Goal: Task Accomplishment & Management: Use online tool/utility

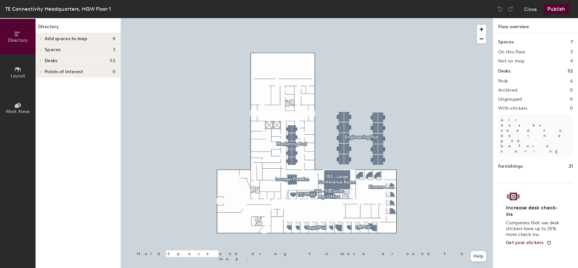
click at [39, 39] on icon at bounding box center [40, 38] width 3 height 3
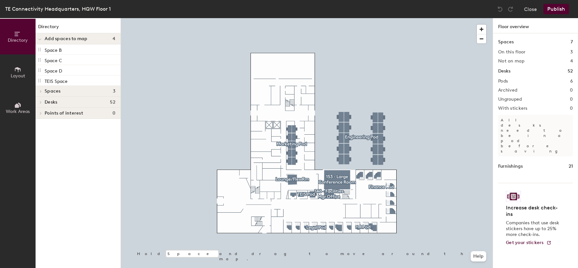
click at [40, 91] on icon at bounding box center [40, 91] width 3 height 3
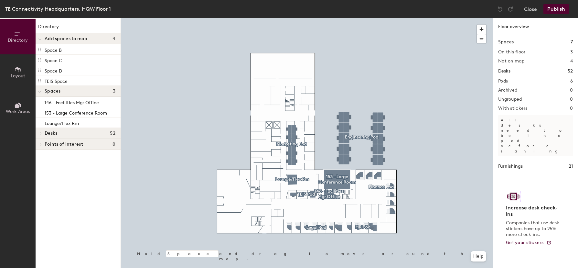
click at [40, 143] on icon at bounding box center [40, 144] width 1 height 3
click at [40, 145] on icon at bounding box center [39, 145] width 3 height 3
click at [18, 75] on span "Layout" at bounding box center [18, 75] width 15 height 5
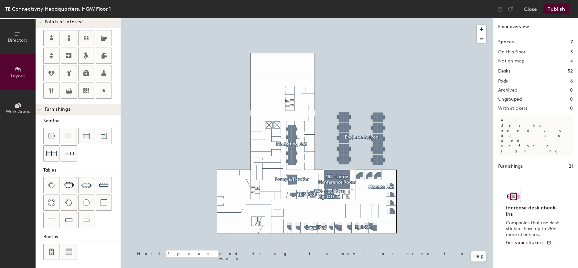
scroll to position [141, 0]
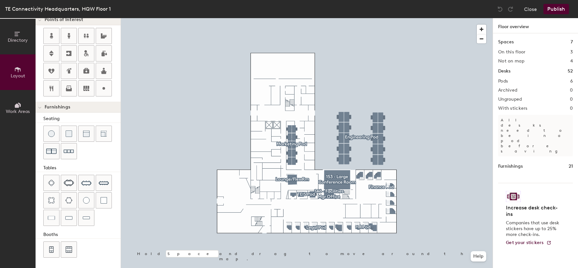
click at [19, 109] on span "Work Areas" at bounding box center [18, 111] width 24 height 5
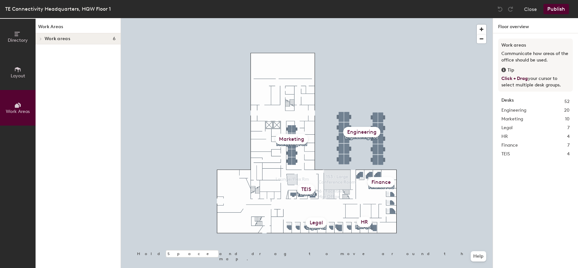
click at [39, 38] on icon at bounding box center [40, 38] width 3 height 3
click at [19, 33] on icon at bounding box center [17, 33] width 7 height 7
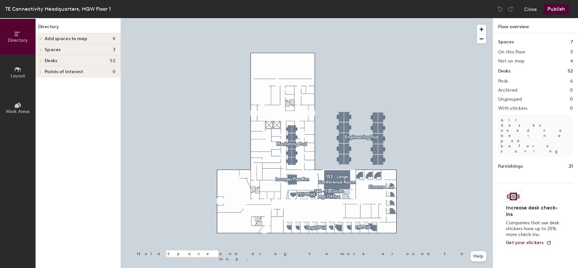
click at [41, 38] on icon at bounding box center [40, 38] width 3 height 3
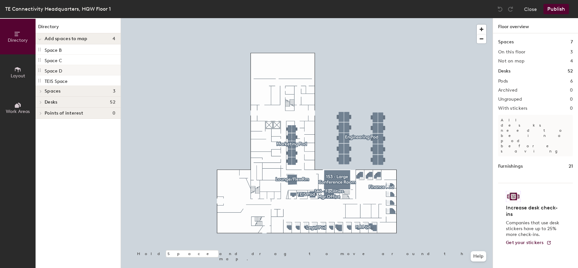
click at [59, 70] on p "Space D" at bounding box center [53, 69] width 17 height 7
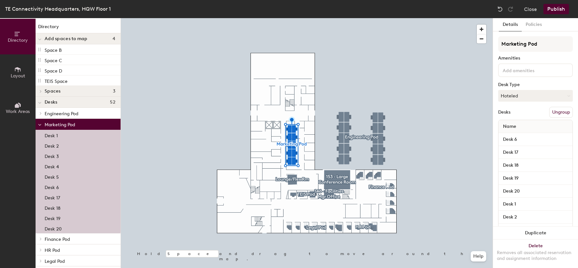
click at [40, 91] on icon at bounding box center [40, 91] width 3 height 3
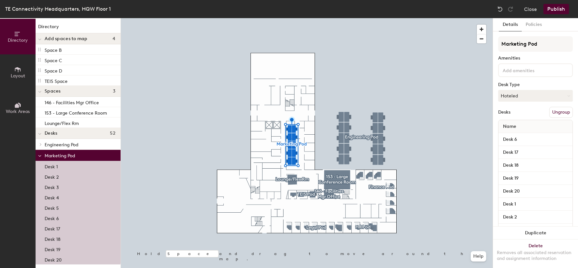
click at [19, 73] on span "Layout" at bounding box center [18, 75] width 15 height 5
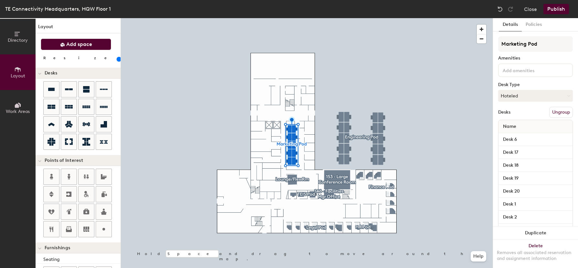
click at [61, 45] on icon at bounding box center [62, 45] width 4 height 4
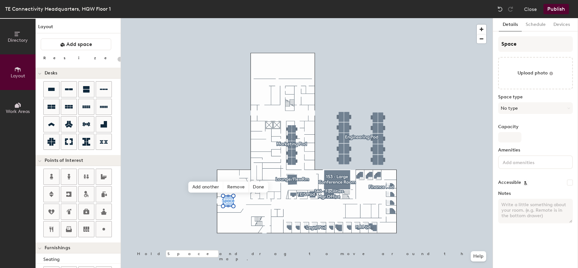
type input "20"
click at [513, 42] on input "Space" at bounding box center [536, 44] width 75 height 16
click at [518, 42] on input "Space" at bounding box center [536, 44] width 75 height 16
type input "Spac"
type input "20"
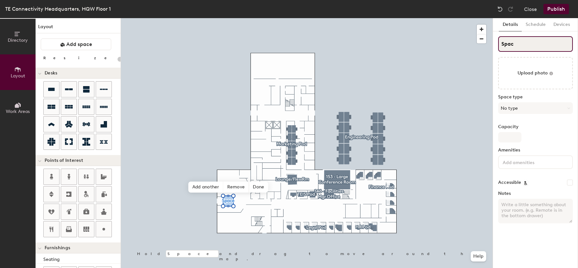
type input "Spa"
type input "20"
type input "S"
type input "20"
type input "S"
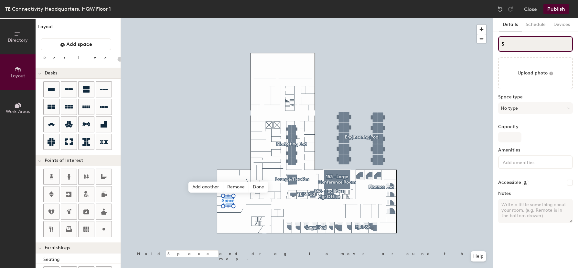
type input "20"
type input "SK"
type input "20"
type input "SKio"
type input "20"
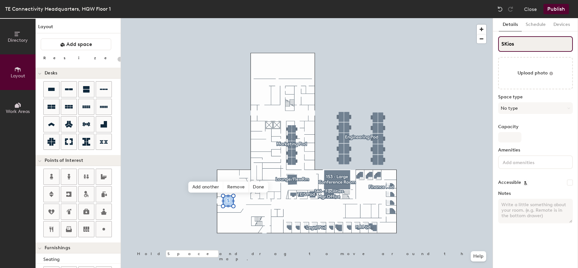
type input "SKiosk"
type input "20"
type input "SKios"
type input "20"
type input "SKio"
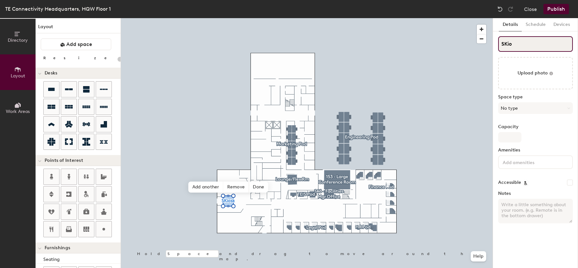
type input "20"
type input "SKi"
type input "20"
type input "S"
type input "20"
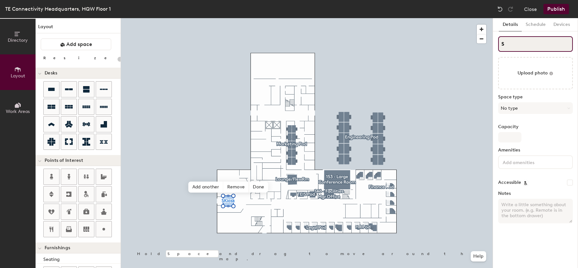
type input "S"
type input "20"
type input "SK"
type input "20"
type input "SKi"
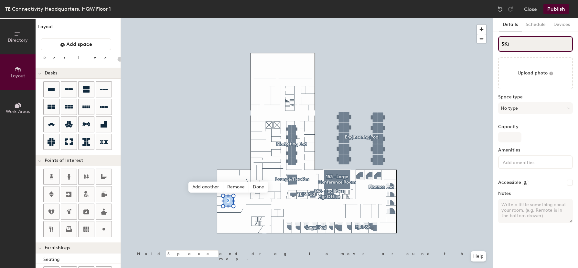
type input "20"
type input "SKio"
type input "20"
type input "SKi"
type input "20"
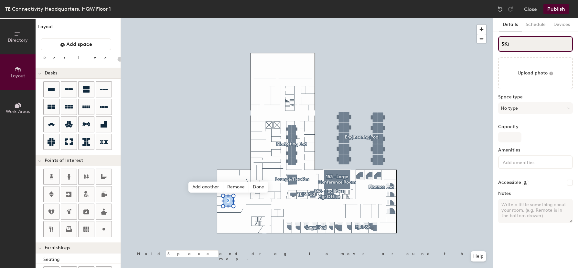
type input "SK"
type input "20"
type input "SKi"
type input "20"
type input "SKio"
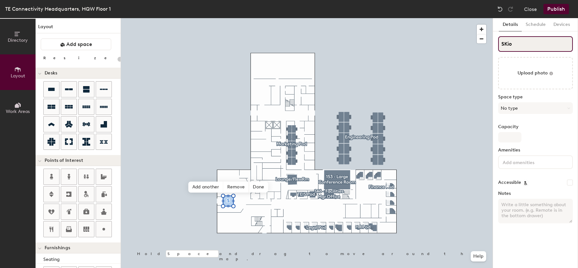
type input "20"
type input "SKios"
type input "20"
type input "SKiosk"
type input "20"
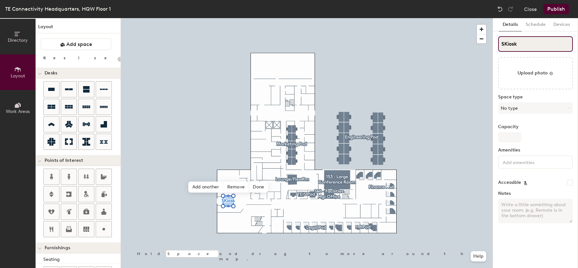
type input "Kiosk"
type input "20"
type input "Kiosk"
click at [530, 111] on button "No type" at bounding box center [536, 108] width 75 height 12
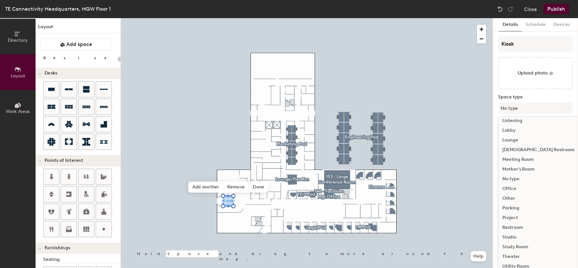
scroll to position [145, 0]
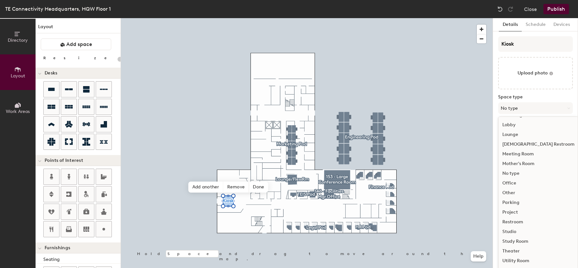
click at [511, 125] on div "Lobby" at bounding box center [539, 125] width 80 height 10
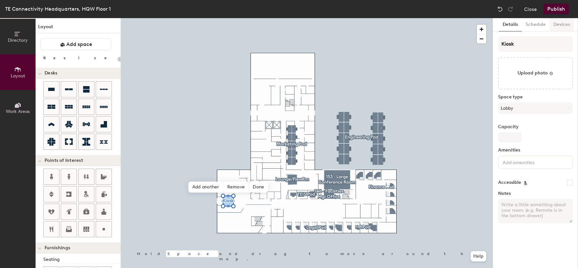
click at [560, 23] on button "Devices" at bounding box center [562, 24] width 24 height 13
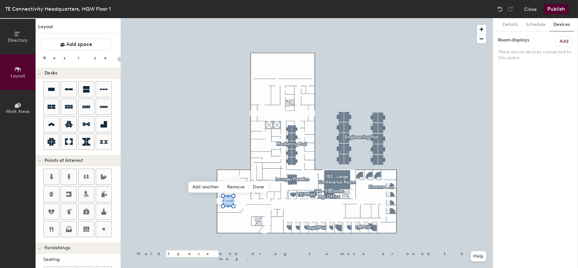
click at [564, 40] on h6 "Add" at bounding box center [564, 41] width 9 height 5
click at [555, 7] on button "Publish" at bounding box center [557, 9] width 26 height 10
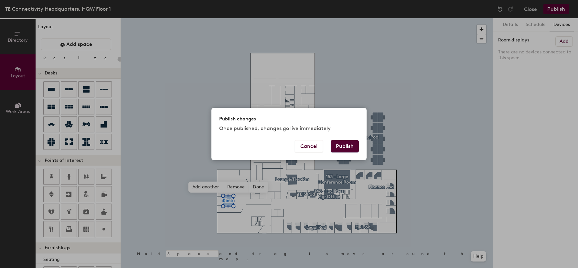
click at [350, 145] on button "Publish" at bounding box center [345, 146] width 28 height 12
type input "20"
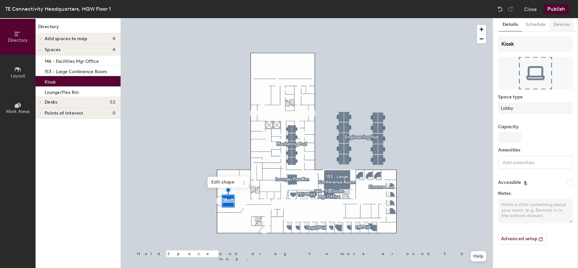
click at [566, 26] on button "Devices" at bounding box center [562, 24] width 24 height 13
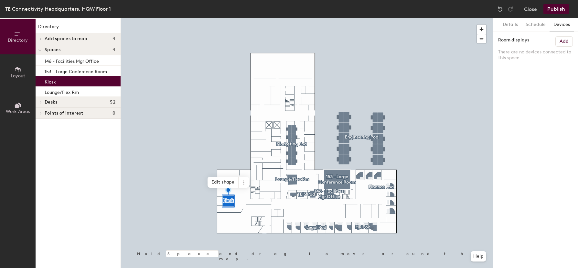
click at [563, 40] on h6 "Add" at bounding box center [564, 41] width 9 height 5
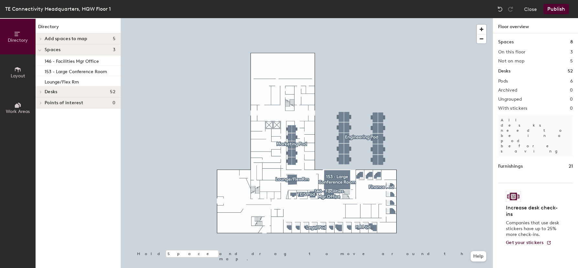
click at [554, 8] on button "Publish" at bounding box center [557, 9] width 26 height 10
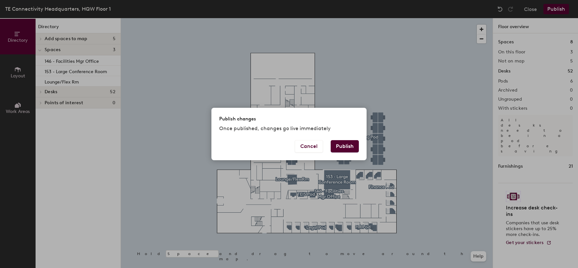
click at [349, 146] on button "Publish" at bounding box center [345, 146] width 28 height 12
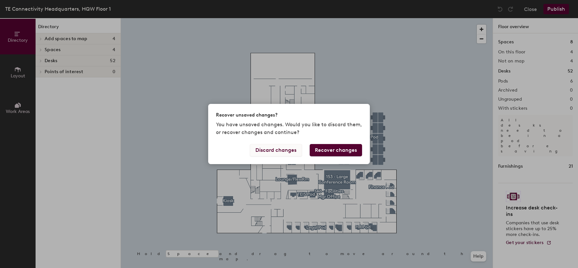
click at [280, 151] on button "Discard changes" at bounding box center [276, 150] width 52 height 12
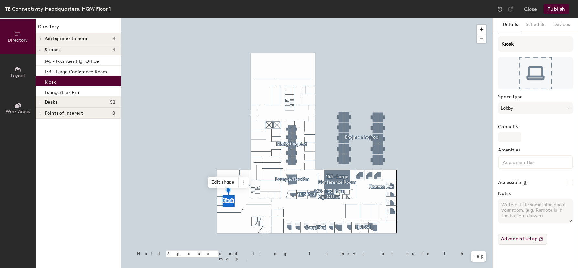
click at [527, 237] on button "Advanced setup" at bounding box center [523, 239] width 49 height 11
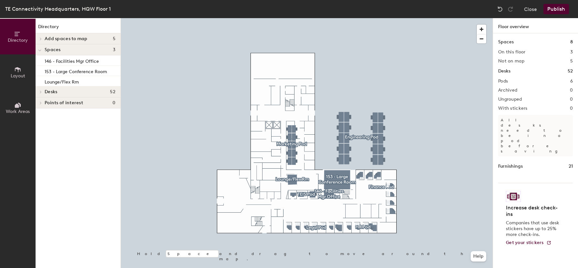
click at [557, 10] on button "Publish" at bounding box center [557, 9] width 26 height 10
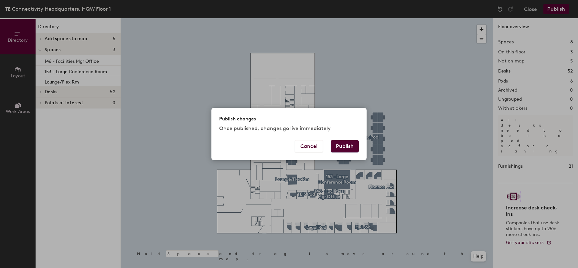
click at [349, 145] on button "Publish" at bounding box center [345, 146] width 28 height 12
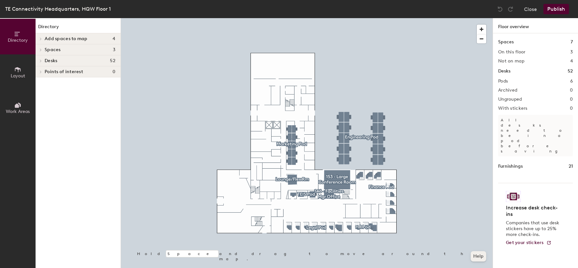
click at [480, 255] on button "Help" at bounding box center [479, 256] width 16 height 10
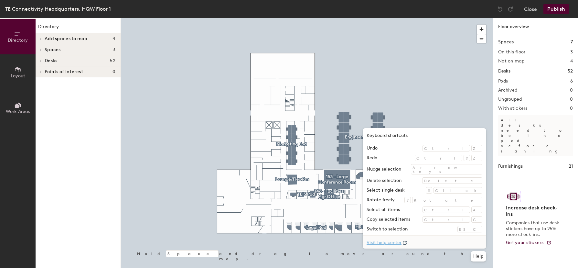
click at [438, 242] on link "Visit help center" at bounding box center [425, 242] width 124 height 13
click at [548, 9] on button "Publish" at bounding box center [557, 9] width 26 height 10
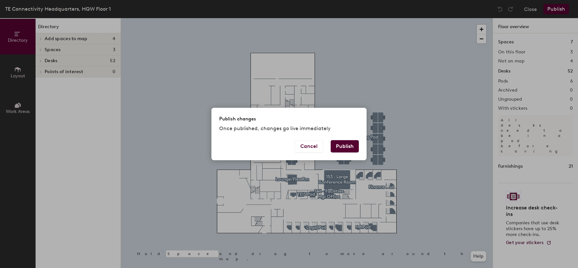
click at [345, 146] on button "Publish" at bounding box center [345, 146] width 28 height 12
